Goal: Transaction & Acquisition: Purchase product/service

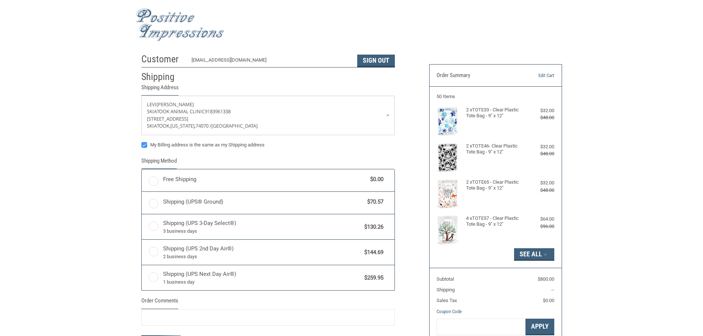
radio input "true"
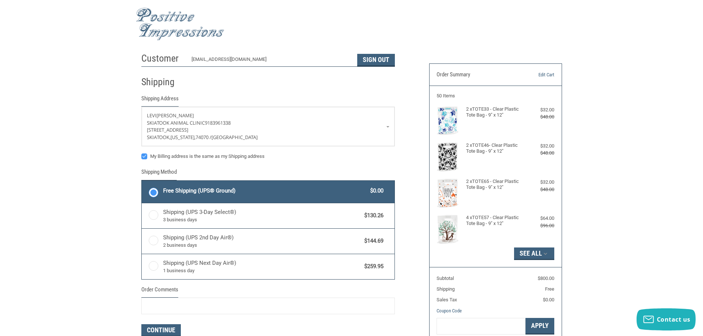
click at [145, 158] on label "My Billing address is the same as my Shipping address" at bounding box center [267, 156] width 253 height 6
click at [142, 153] on input "My Billing address is the same as my Shipping address" at bounding box center [141, 153] width 0 height 0
checkbox input "false"
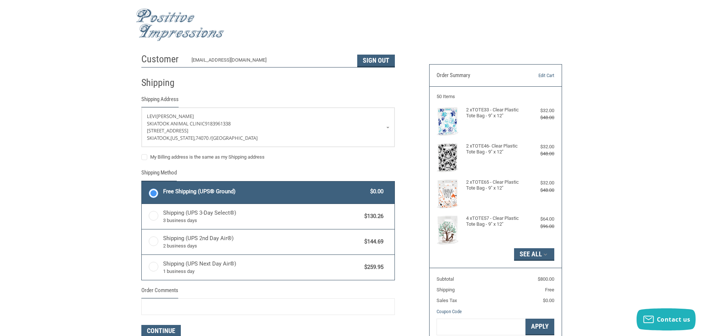
click at [404, 82] on div "Customer [EMAIL_ADDRESS][DOMAIN_NAME] Sign Out Shipping Shipping Address [PERSO…" at bounding box center [280, 214] width 288 height 329
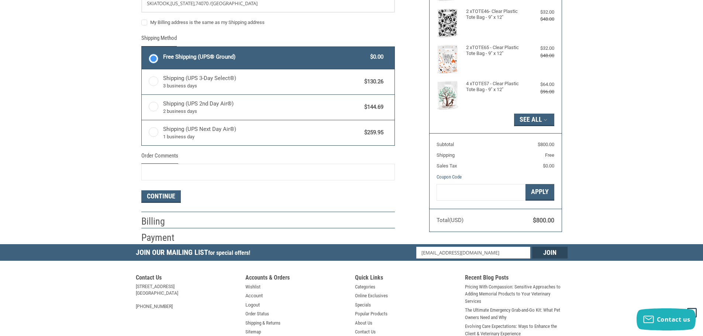
scroll to position [148, 0]
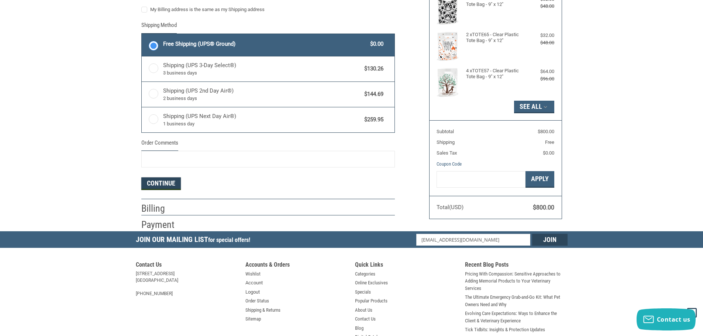
click at [159, 185] on button "Continue" at bounding box center [160, 183] width 39 height 13
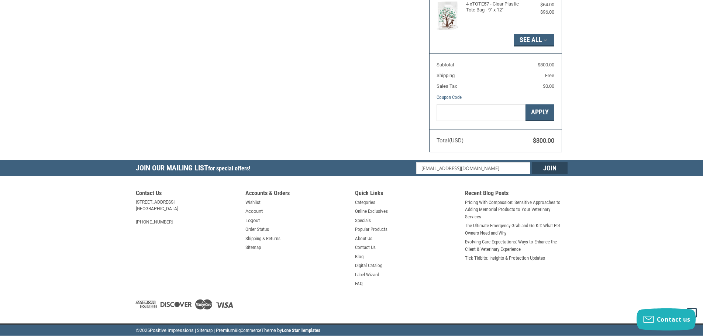
select select "US"
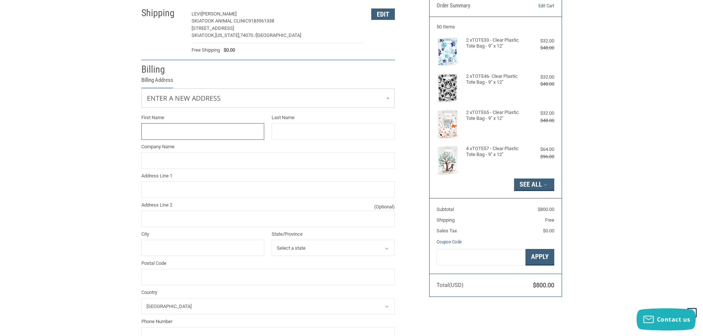
scroll to position [63, 0]
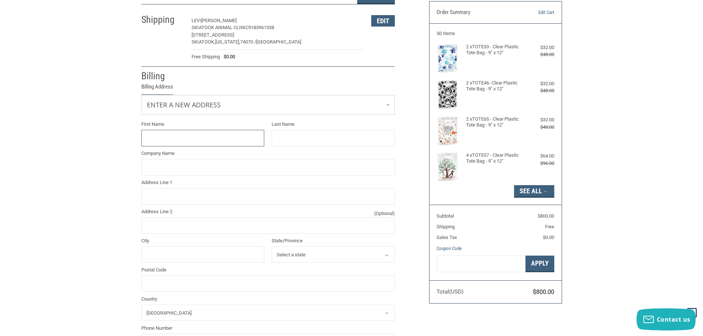
click at [209, 142] on input "First Name" at bounding box center [202, 138] width 123 height 17
type input "Levi"
type input "[PERSON_NAME]"
type input "P.O. Box 302"
type input "Skiatook"
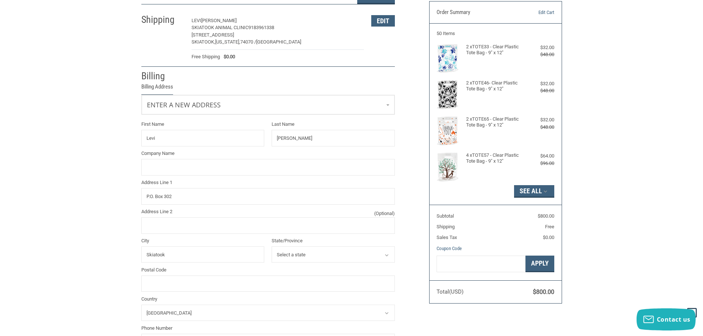
select select "OK"
type input "74070"
type input "9182379422"
click at [326, 166] on input "Company Name" at bounding box center [267, 167] width 253 height 17
type input "Skiatook Animal Clinic"
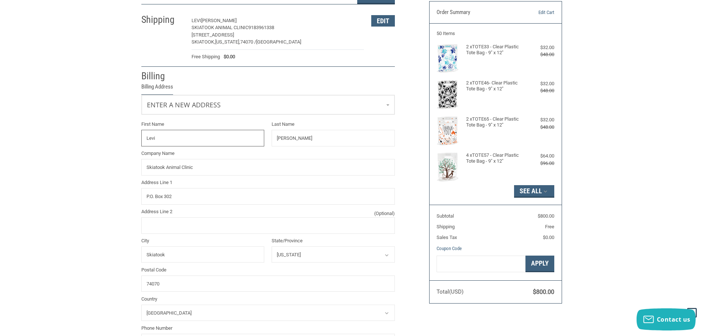
type input "Levi"
type input "[PERSON_NAME]"
type input "p. o. box 527"
type input "Skiatook"
click at [202, 197] on input "p. o. box 527" at bounding box center [267, 196] width 253 height 17
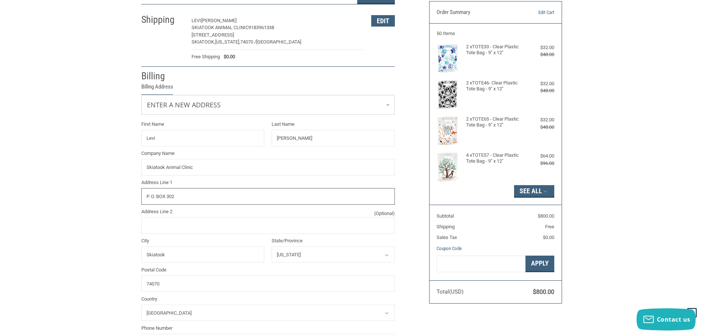
type input "P. O. BOX 302"
click at [103, 133] on div "Customer [EMAIL_ADDRESS][DOMAIN_NAME] Sign Out Shipping [PERSON_NAME] Skiatook …" at bounding box center [351, 203] width 703 height 433
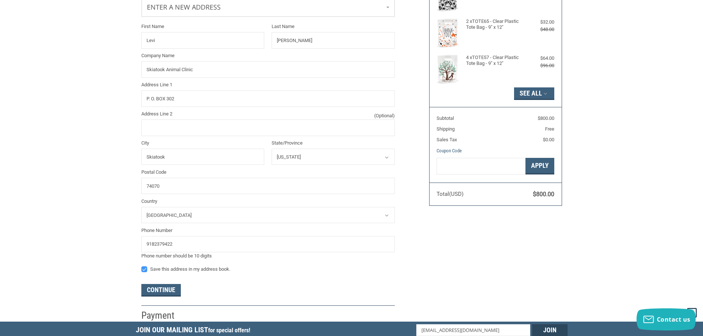
scroll to position [174, 0]
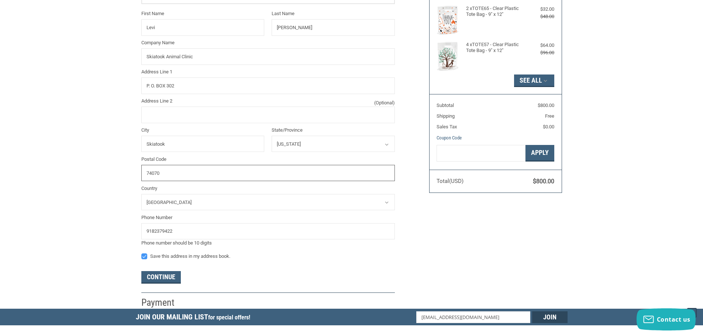
click at [192, 176] on input "74070" at bounding box center [267, 173] width 253 height 17
click at [88, 171] on div "Customer [EMAIL_ADDRESS][DOMAIN_NAME] Sign Out Shipping [PERSON_NAME] Skiatook …" at bounding box center [351, 92] width 703 height 433
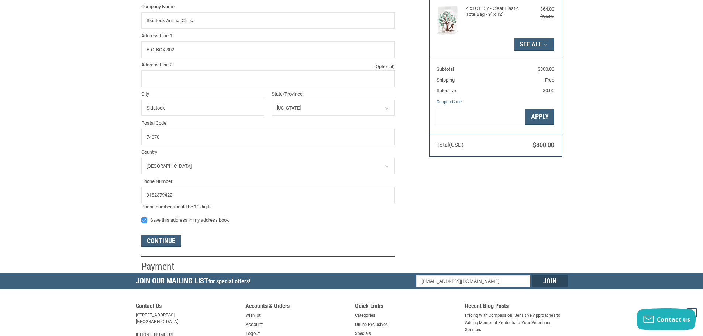
scroll to position [211, 0]
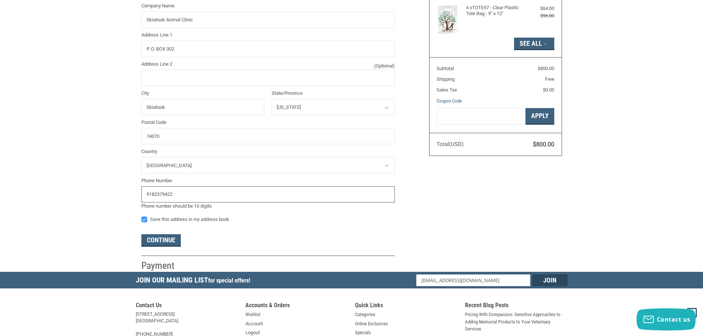
drag, startPoint x: 181, startPoint y: 197, endPoint x: 113, endPoint y: 197, distance: 68.2
click at [113, 197] on div "Customer [EMAIL_ADDRESS][DOMAIN_NAME] Sign Out Shipping [PERSON_NAME] Skiatook …" at bounding box center [351, 55] width 703 height 433
type input "9183961338"
click at [288, 223] on div "Save this address in my address book." at bounding box center [267, 221] width 253 height 10
click at [144, 218] on label "Save this address in my address book." at bounding box center [267, 220] width 253 height 6
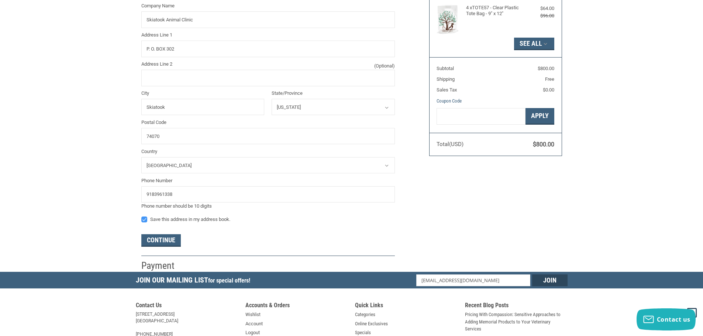
click at [142, 216] on input "Save this address in my address book." at bounding box center [141, 216] width 0 height 0
checkbox input "false"
click at [161, 241] on button "Continue" at bounding box center [160, 240] width 39 height 13
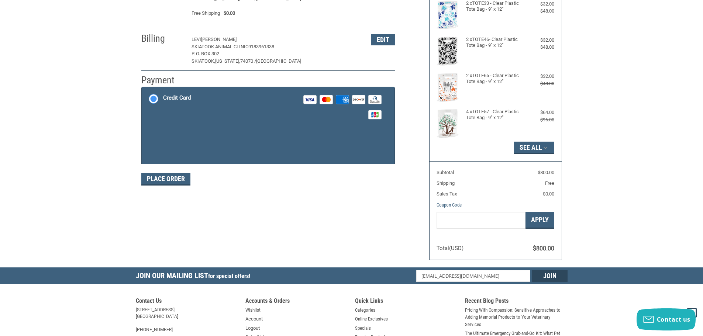
scroll to position [99, 0]
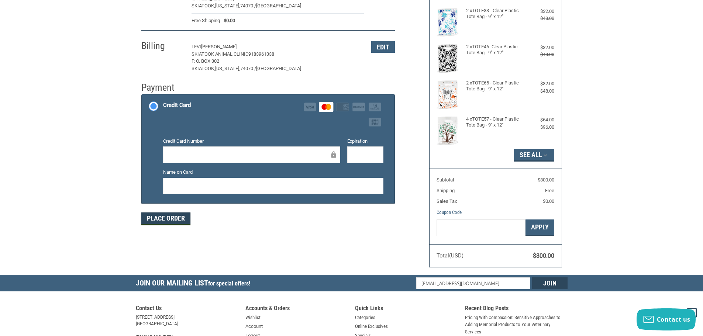
click at [175, 221] on button "Place Order" at bounding box center [165, 218] width 49 height 13
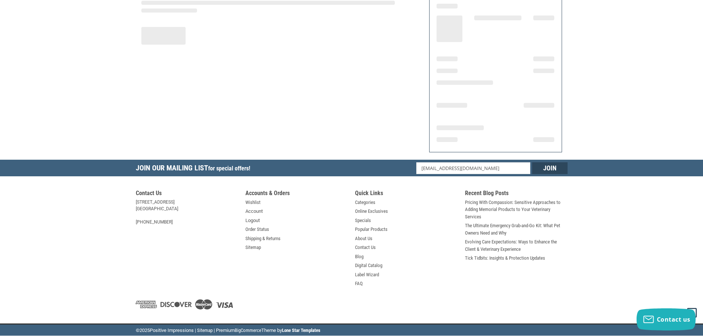
scroll to position [89, 0]
